Goal: Transaction & Acquisition: Purchase product/service

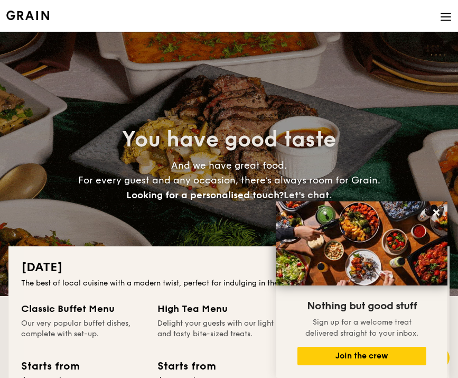
select select
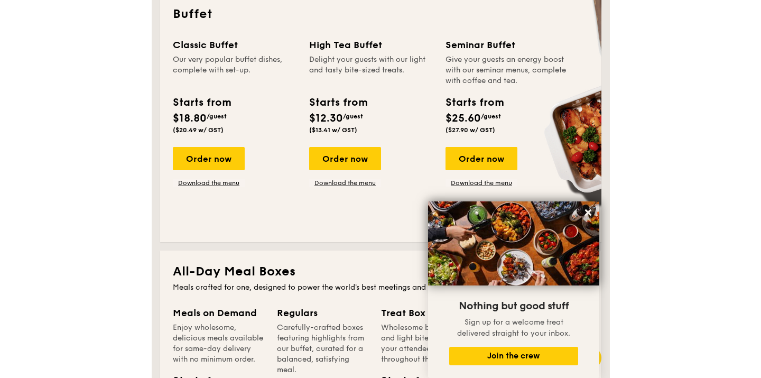
scroll to position [486, 0]
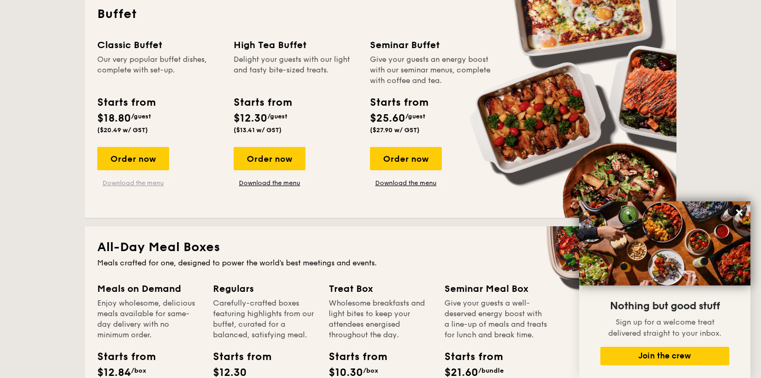
click at [136, 182] on link "Download the menu" at bounding box center [133, 183] width 72 height 8
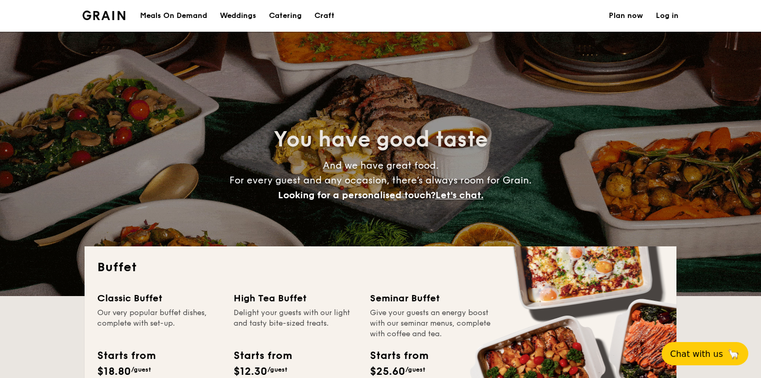
select select
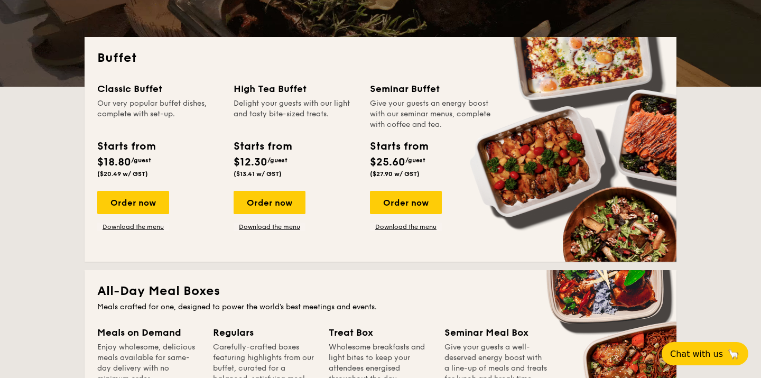
scroll to position [216, 0]
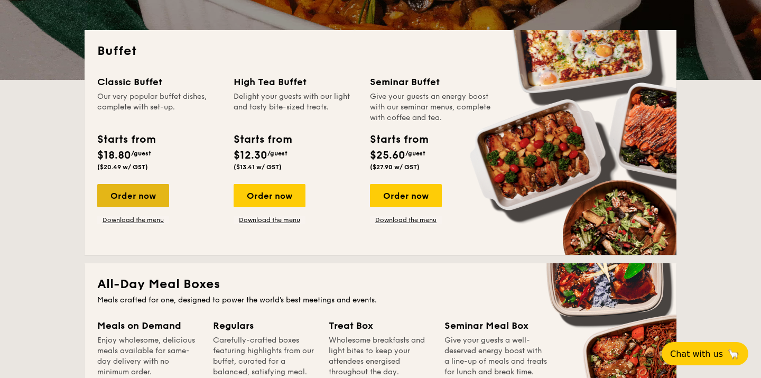
click at [142, 190] on div "Order now" at bounding box center [133, 195] width 72 height 23
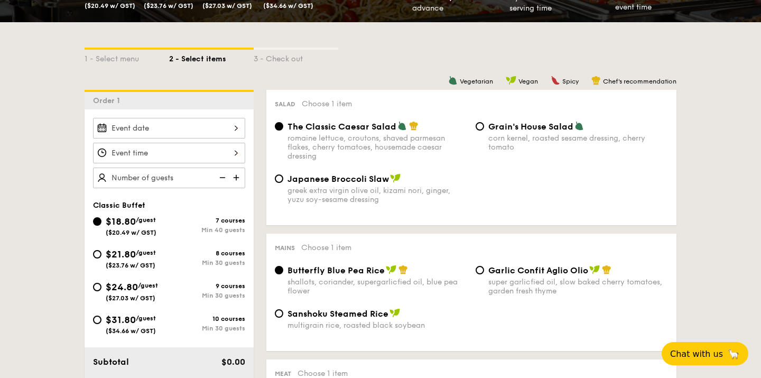
scroll to position [210, 0]
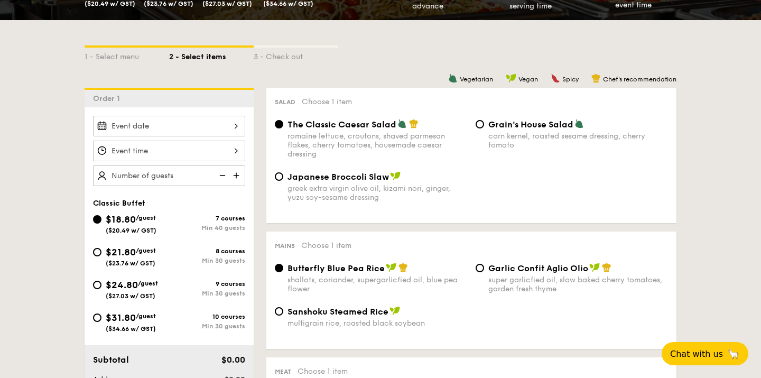
click at [132, 256] on span "$21.80" at bounding box center [121, 252] width 30 height 12
click at [101, 256] on input "$21.80 /guest ($23.76 w/ GST) 8 courses Min 30 guests" at bounding box center [97, 252] width 8 height 8
radio input "true"
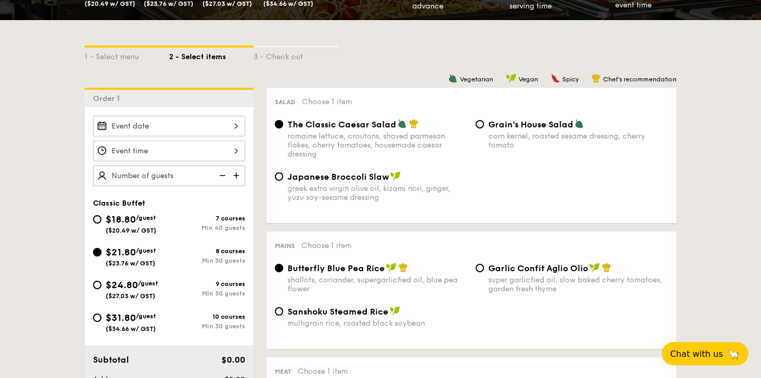
radio input "true"
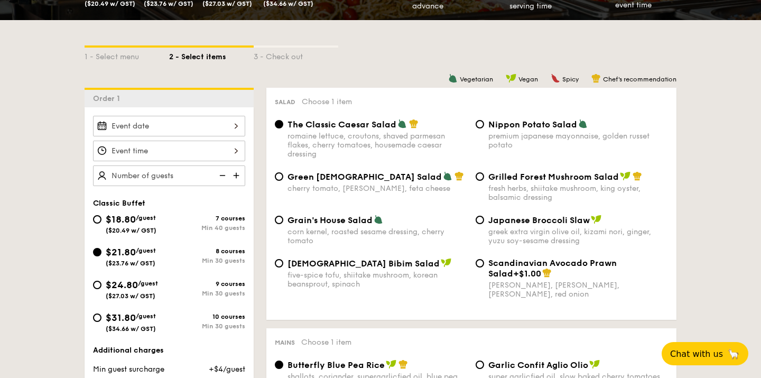
click at [508, 227] on div "Japanese Broccoli Slaw greek extra virgin olive oil, kizami [PERSON_NAME], yuzu…" at bounding box center [578, 230] width 180 height 31
click at [484, 224] on input "Japanese Broccoli Slaw greek extra virgin olive oil, kizami [PERSON_NAME], yuzu…" at bounding box center [480, 220] width 8 height 8
radio input "true"
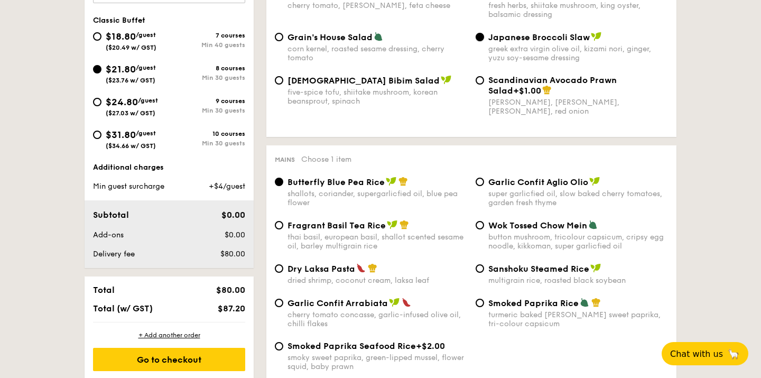
scroll to position [394, 0]
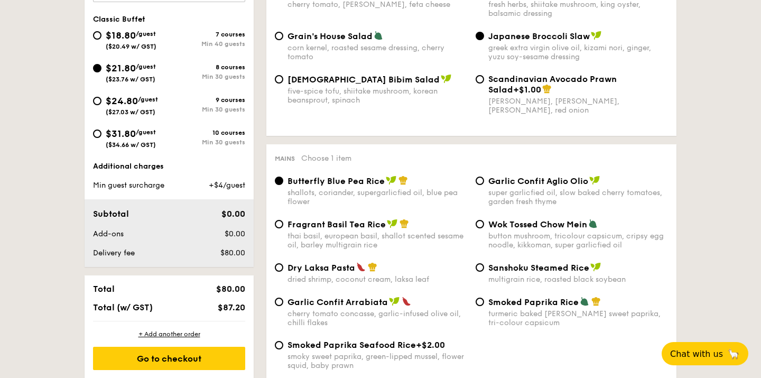
click at [388, 229] on div "Fragrant Basil Tea Rice" at bounding box center [377, 224] width 180 height 11
click at [283, 228] on input "Fragrant Basil Tea Rice thai basil, european basil, shallot scented sesame oil,…" at bounding box center [279, 224] width 8 height 8
radio input "true"
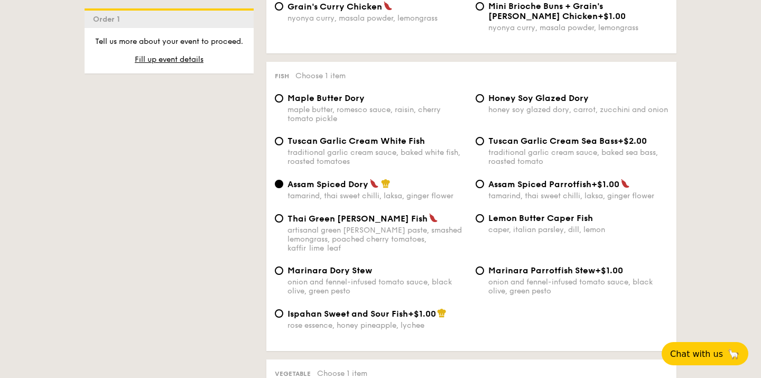
scroll to position [1005, 0]
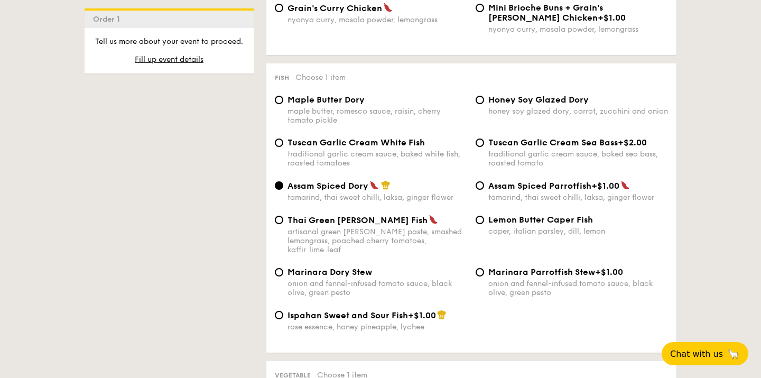
click at [534, 225] on span "Lemon Butter Caper Fish" at bounding box center [540, 220] width 105 height 10
click at [484, 224] on input "Lemon Butter Caper Fish caper, italian parsley, dill, lemon" at bounding box center [480, 220] width 8 height 8
radio input "true"
